Goal: Task Accomplishment & Management: Manage account settings

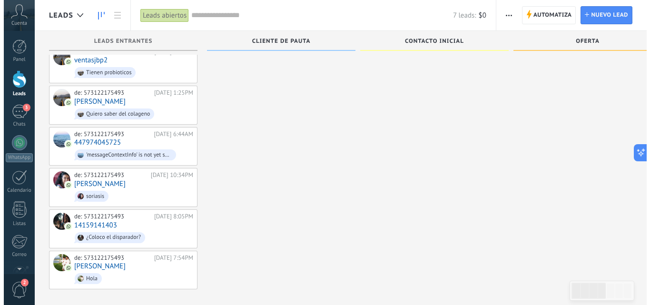
scroll to position [64, 0]
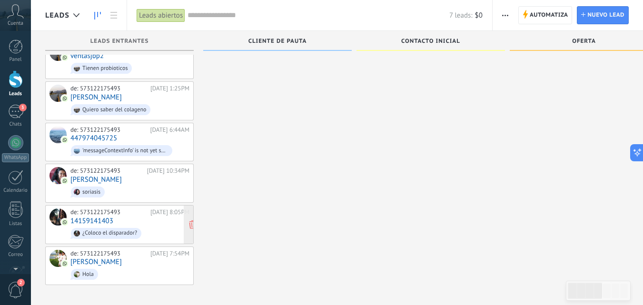
click at [111, 211] on div "de: 573122175493" at bounding box center [108, 212] width 77 height 8
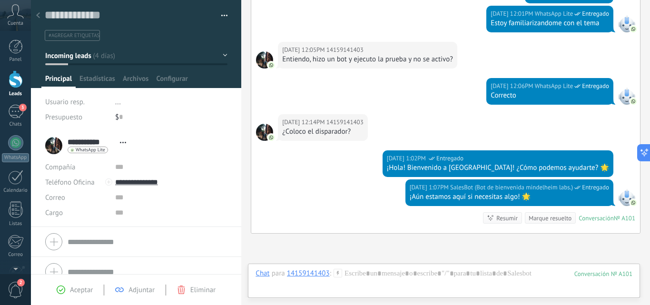
scroll to position [568, 0]
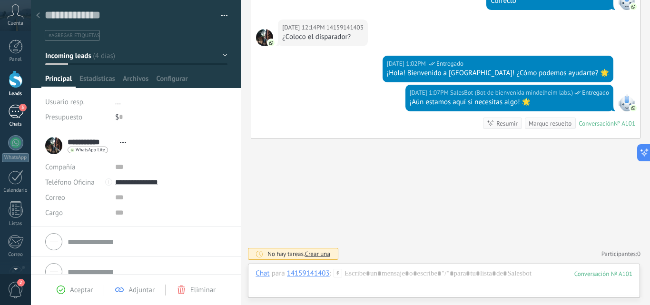
click at [14, 112] on div "3" at bounding box center [15, 112] width 15 height 14
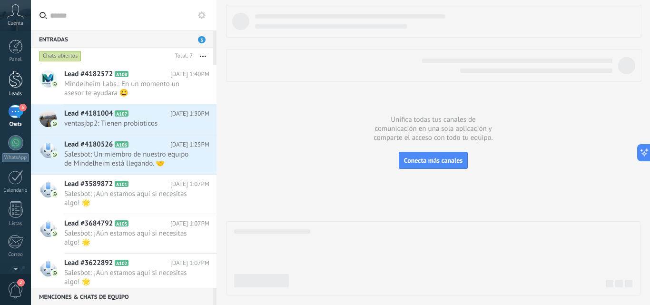
click at [19, 85] on div at bounding box center [16, 79] width 14 height 18
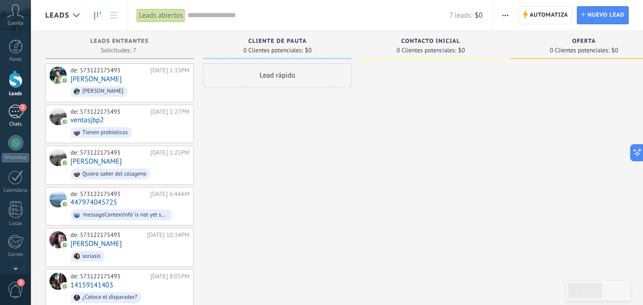
click at [18, 111] on div "3" at bounding box center [15, 112] width 15 height 14
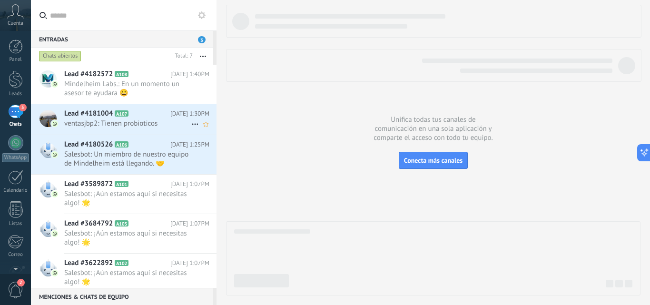
click at [142, 125] on span "ventasjbp2: Tienen probioticos" at bounding box center [127, 123] width 127 height 9
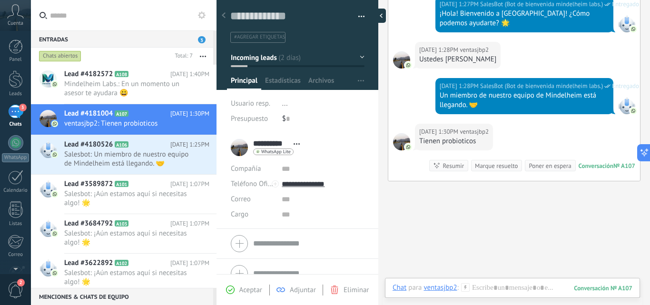
scroll to position [14, 0]
click at [378, 18] on div at bounding box center [378, 16] width 14 height 14
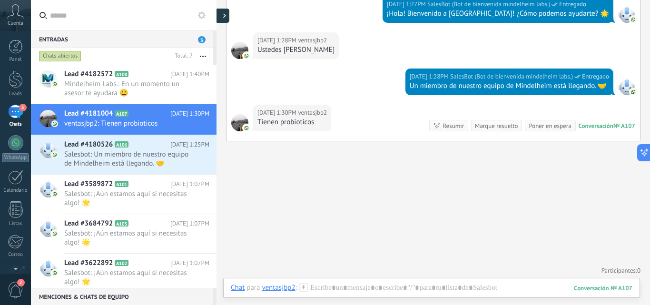
type textarea "**********"
click at [142, 157] on span "Salesbot: Un miembro de nuestro equipo de Mindelheim está llegando. 🤝" at bounding box center [127, 159] width 127 height 18
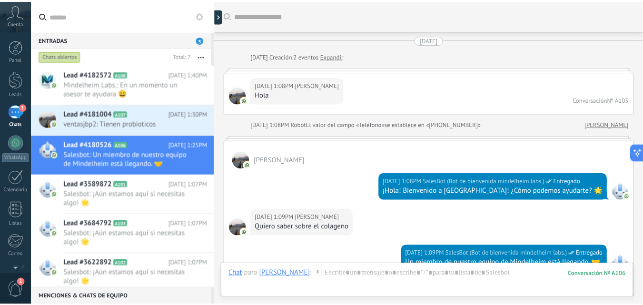
scroll to position [445, 0]
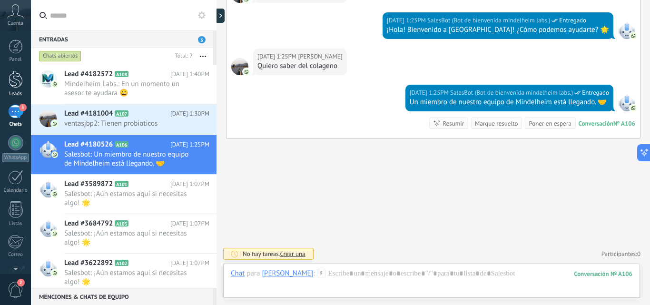
click at [11, 82] on div at bounding box center [16, 79] width 14 height 18
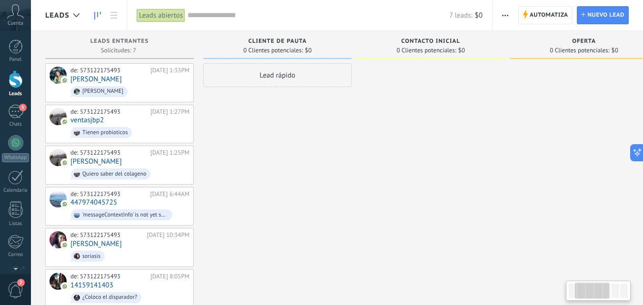
click at [509, 202] on div at bounding box center [583, 206] width 148 height 286
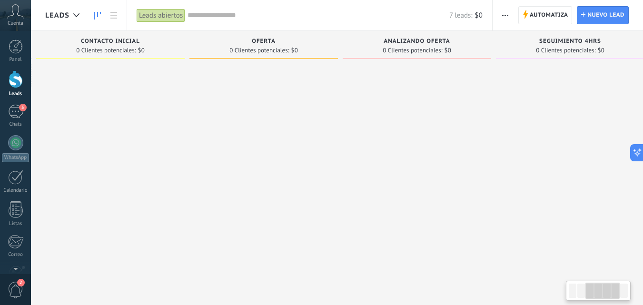
drag, startPoint x: 468, startPoint y: 172, endPoint x: 293, endPoint y: 160, distance: 175.0
click at [293, 160] on div at bounding box center [263, 206] width 148 height 286
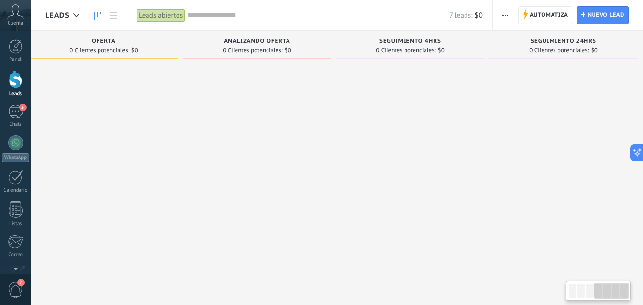
scroll to position [0, 489]
drag, startPoint x: 481, startPoint y: 159, endPoint x: 303, endPoint y: 156, distance: 178.9
click at [303, 156] on div at bounding box center [248, 206] width 148 height 286
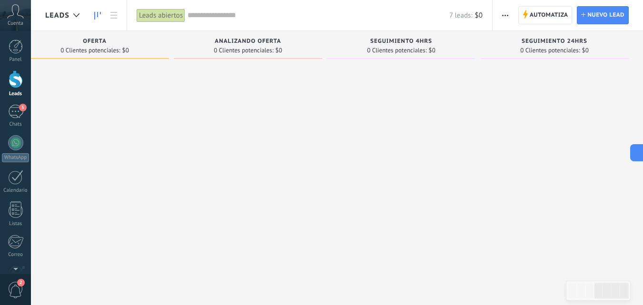
drag, startPoint x: 434, startPoint y: 158, endPoint x: 225, endPoint y: 151, distance: 208.4
click at [225, 151] on div "Leads Entrantes Solicitudes: 7 0 0 0 7 0 0 0 7 de: 573122175493 [DATE] 1:33PM […" at bounding box center [99, 190] width 1086 height 318
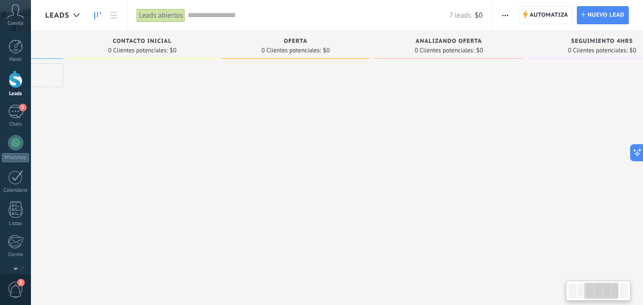
drag, startPoint x: 240, startPoint y: 150, endPoint x: 428, endPoint y: 145, distance: 187.5
click at [428, 145] on div at bounding box center [448, 206] width 148 height 286
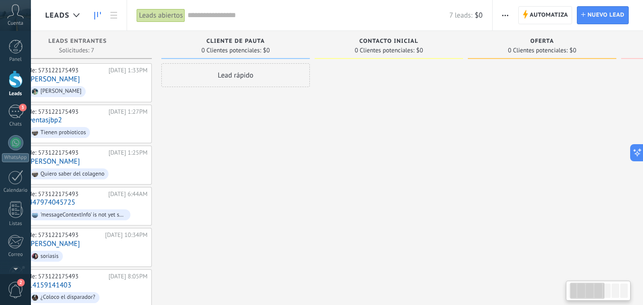
scroll to position [0, 30]
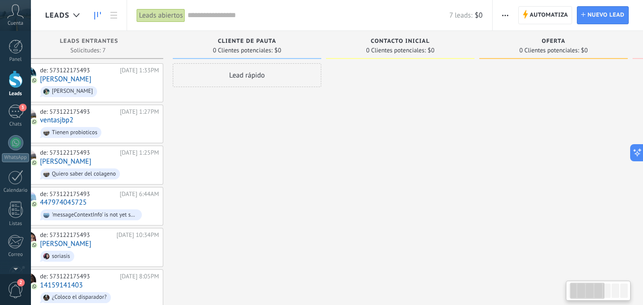
drag, startPoint x: 155, startPoint y: 143, endPoint x: 412, endPoint y: 126, distance: 258.4
click at [412, 126] on div at bounding box center [400, 206] width 148 height 286
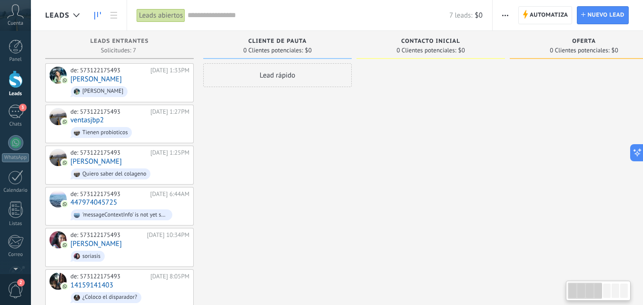
drag, startPoint x: 243, startPoint y: 160, endPoint x: 391, endPoint y: 141, distance: 149.6
click at [391, 141] on div "Leads Entrantes Solicitudes: 7 0 0 0 7 0 0 0 7 de: 573122175493 [DATE] 1:33PM […" at bounding box center [588, 190] width 1086 height 318
